Goal: Check status: Check status

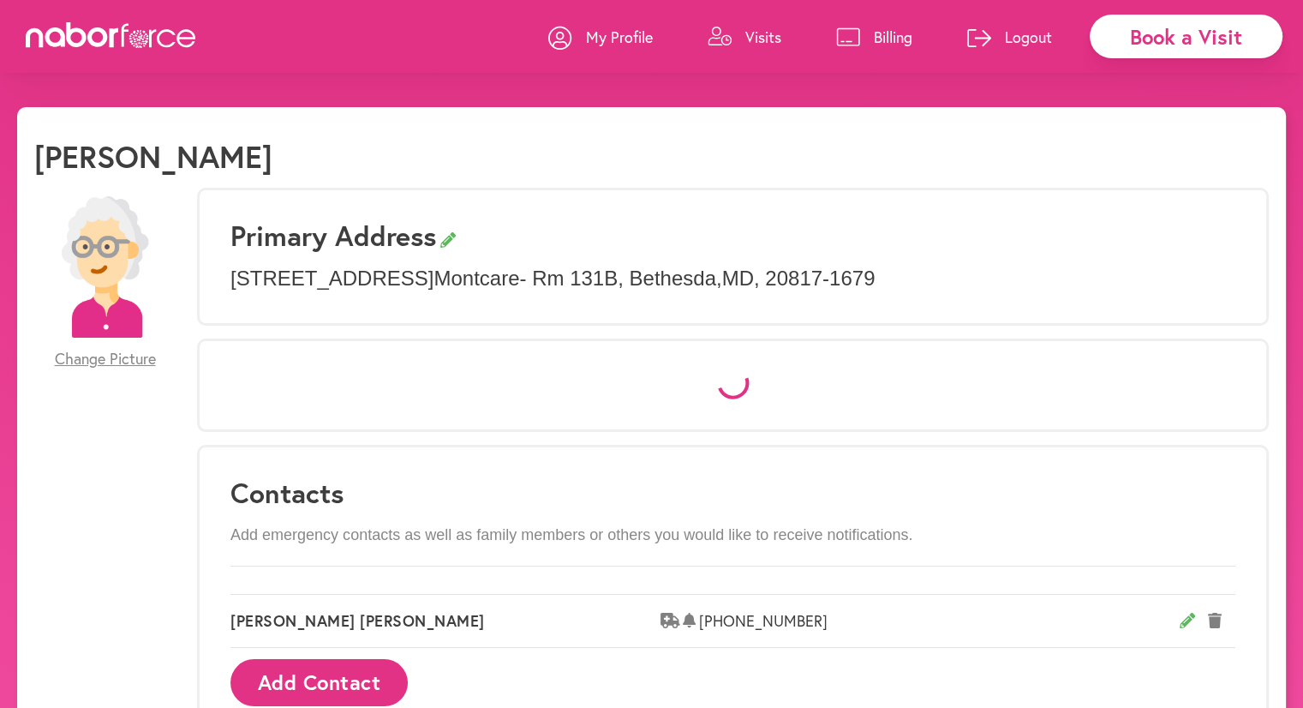
select select "*"
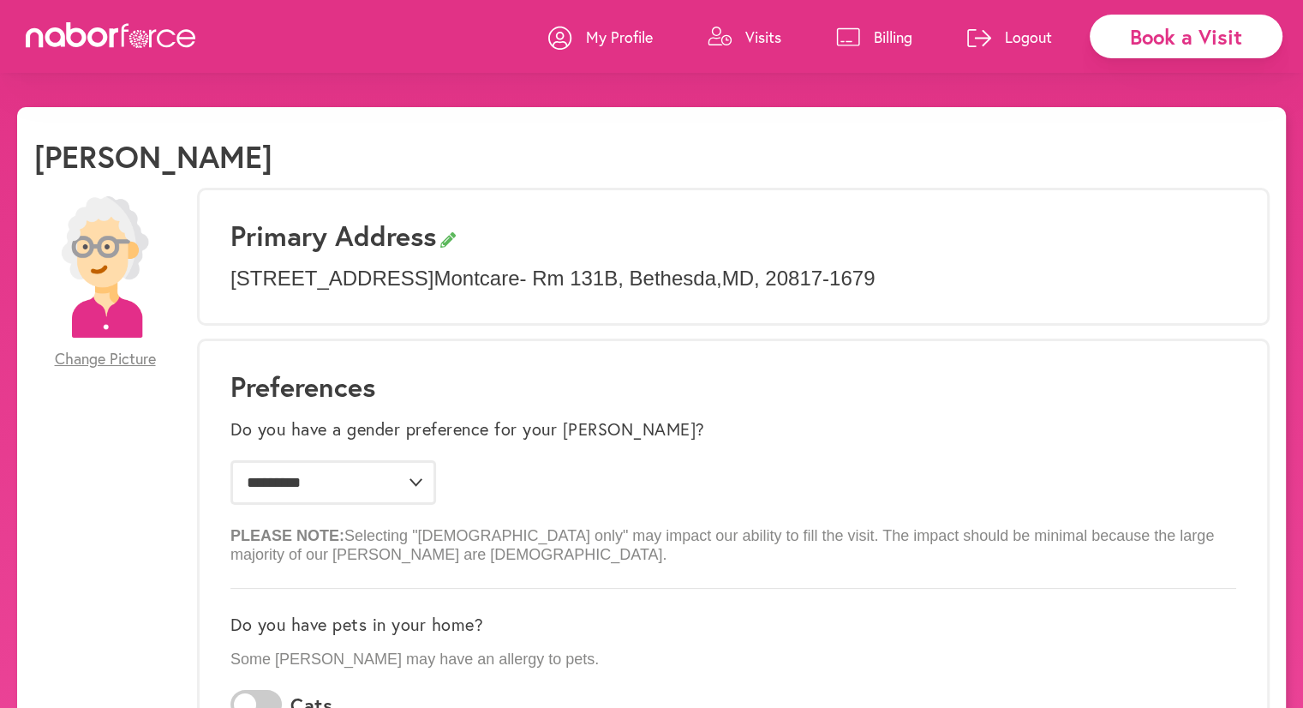
click at [745, 38] on p "Visits" at bounding box center [763, 37] width 36 height 21
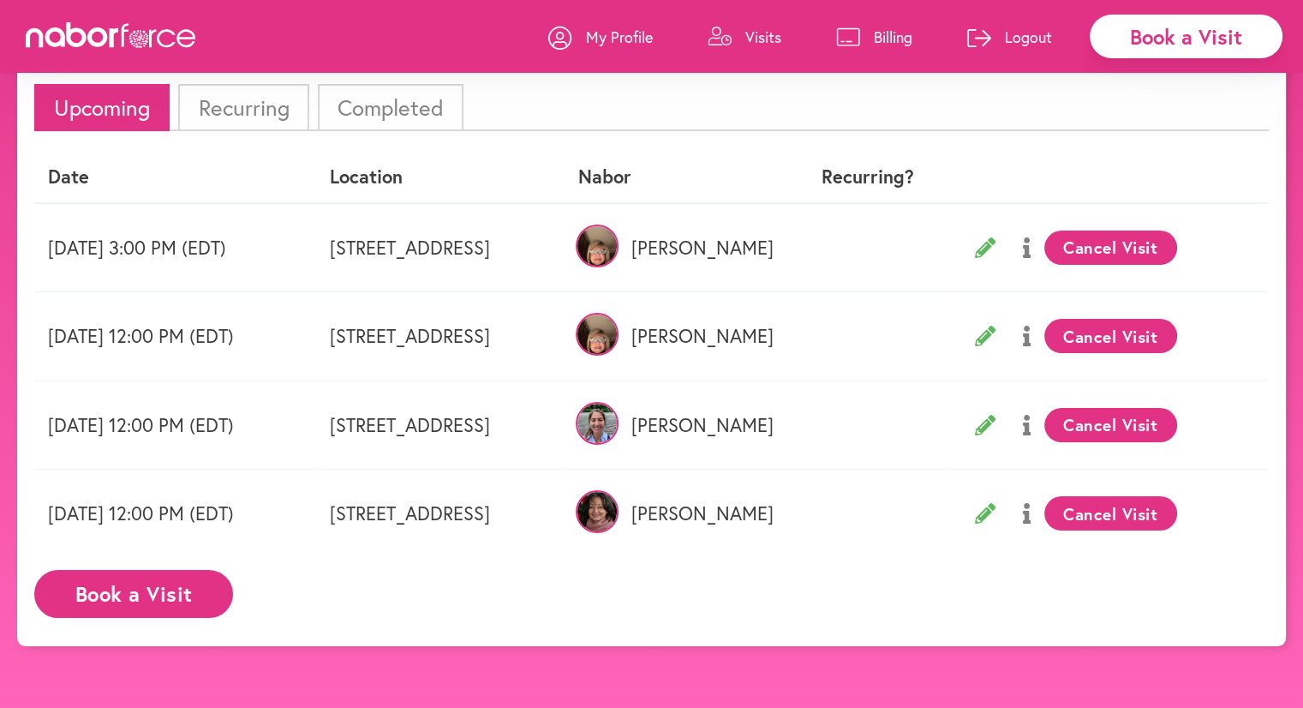
scroll to position [106, 0]
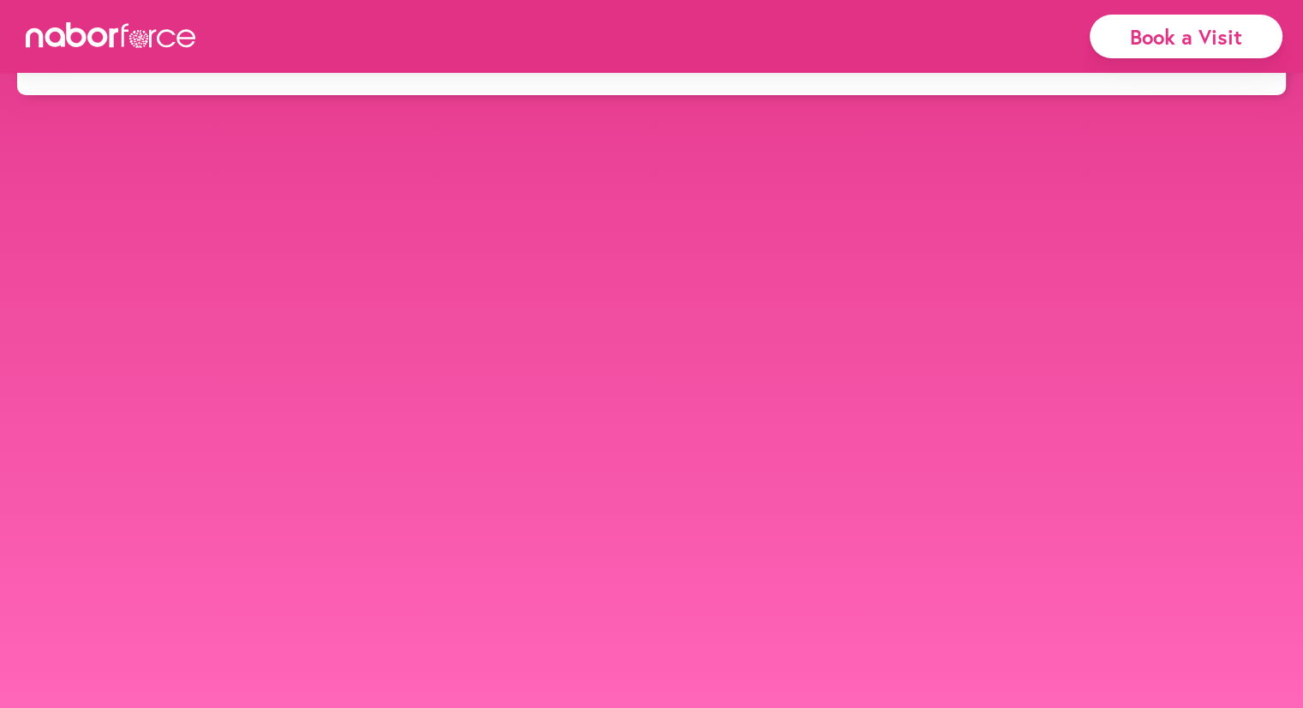
scroll to position [106, 0]
